Goal: Find specific page/section: Find specific page/section

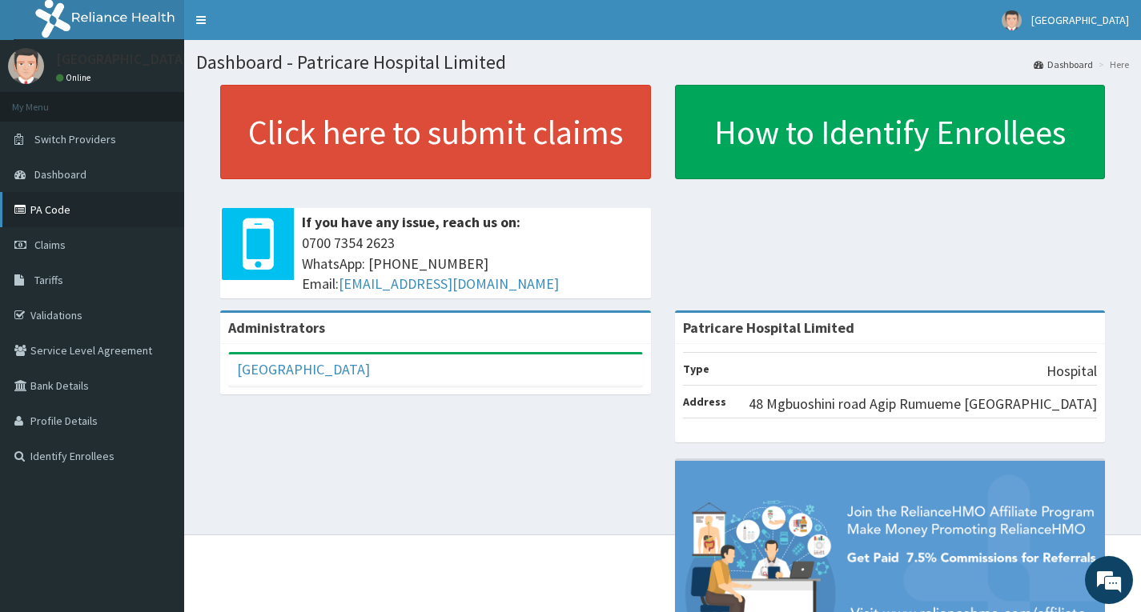
click at [90, 211] on link "PA Code" at bounding box center [92, 209] width 184 height 35
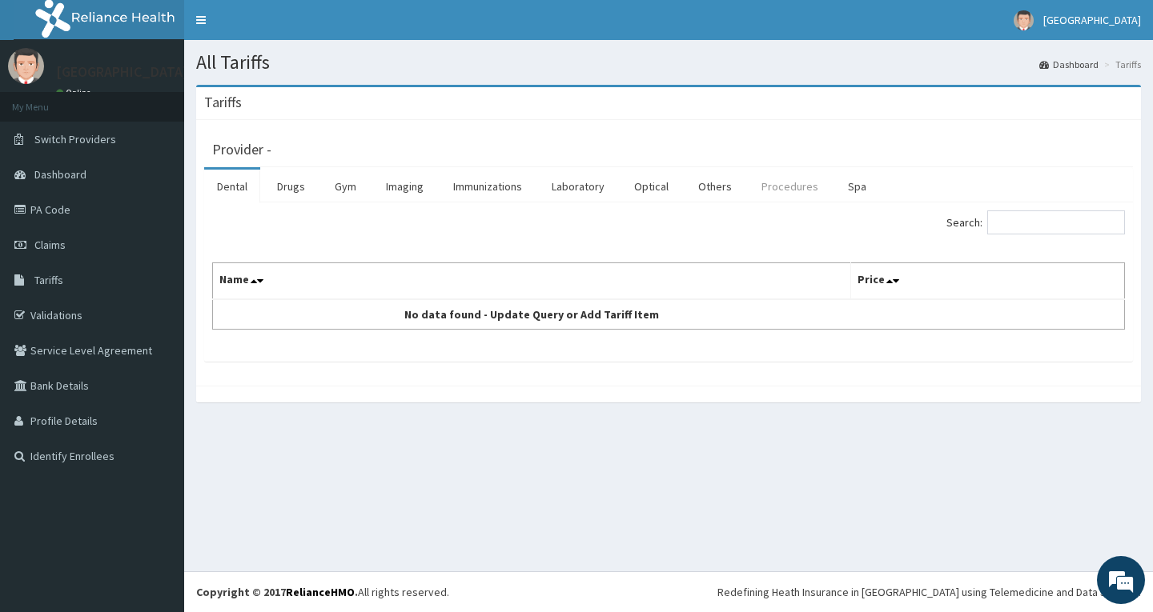
click at [772, 181] on link "Procedures" at bounding box center [789, 187] width 82 height 34
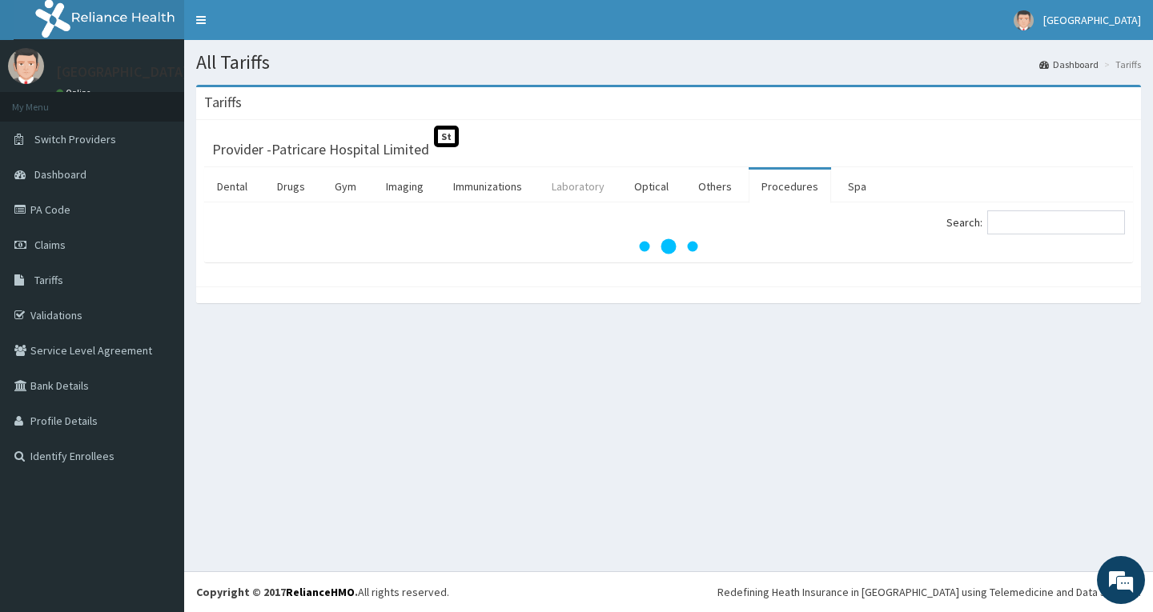
click at [578, 190] on link "Laboratory" at bounding box center [578, 187] width 78 height 34
click at [1024, 227] on input "Search:" at bounding box center [1056, 223] width 138 height 24
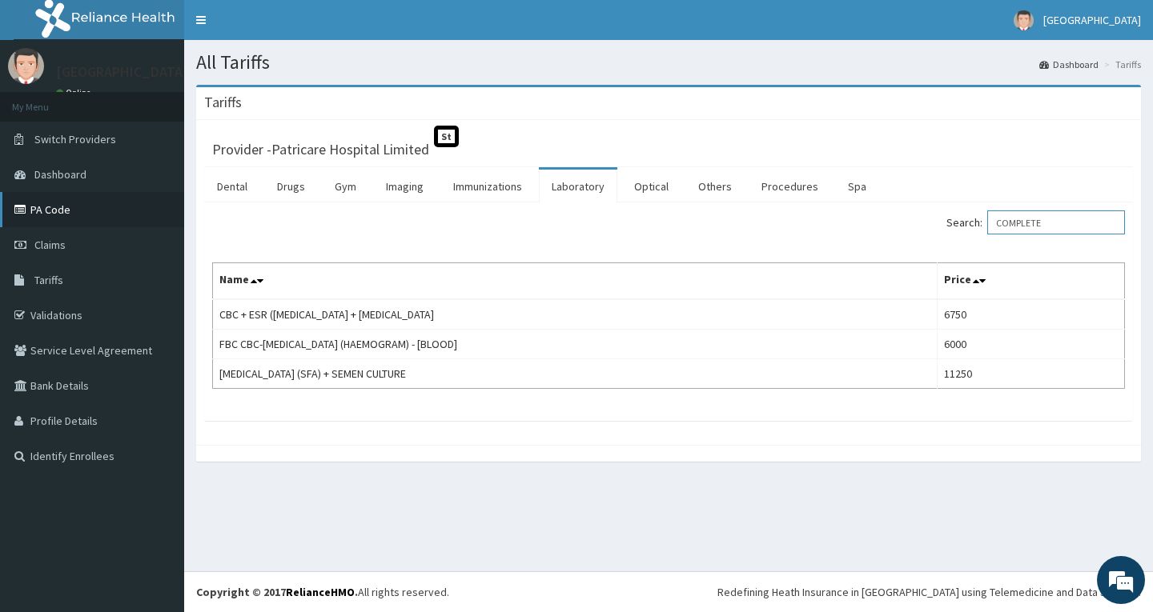
type input "COMPLETE"
click at [135, 207] on link "PA Code" at bounding box center [92, 209] width 184 height 35
